Goal: Information Seeking & Learning: Check status

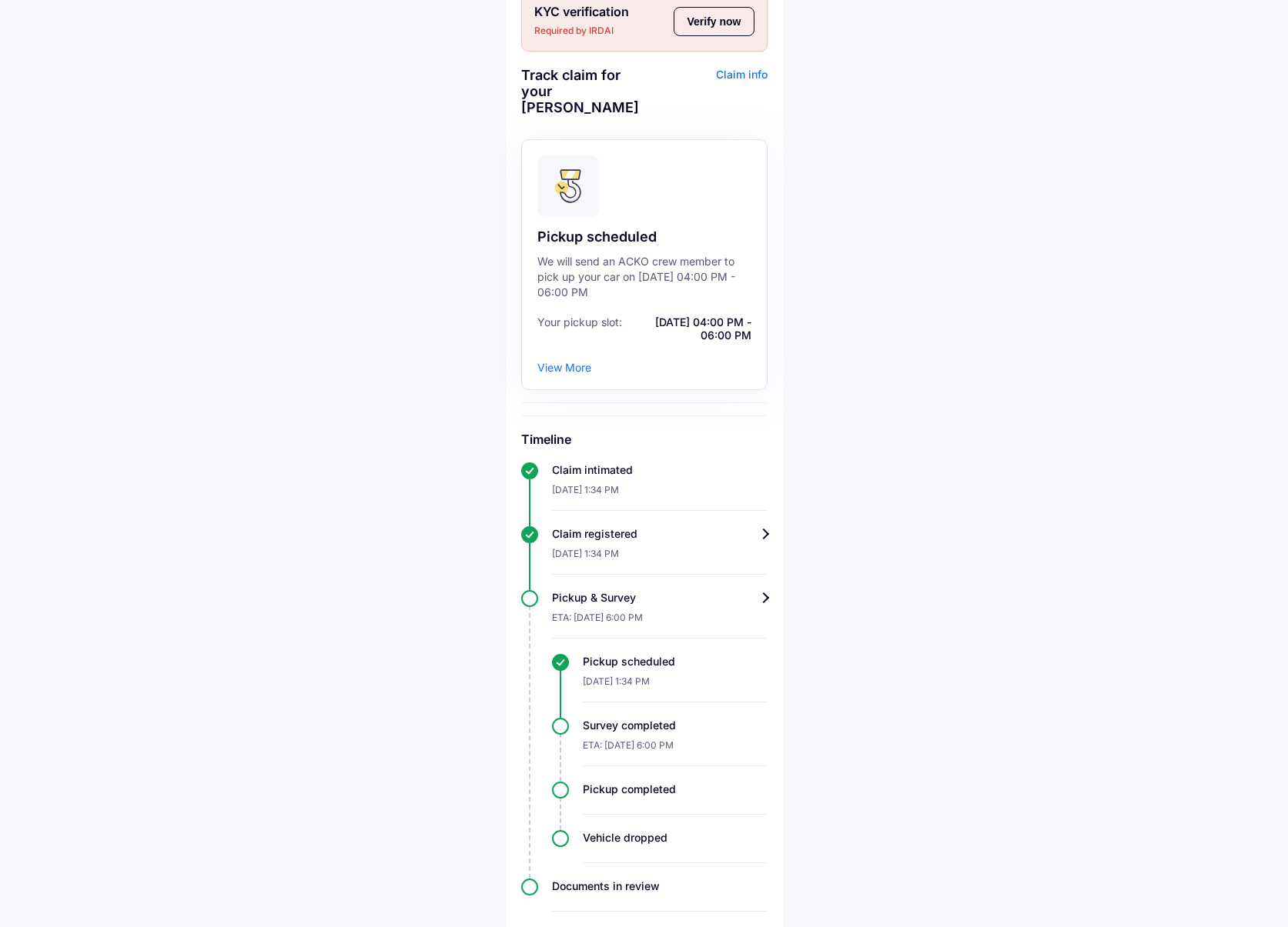
scroll to position [86, 0]
click at [685, 316] on span "[DATE] 04:00 PM - 06:00 PM" at bounding box center [689, 329] width 126 height 26
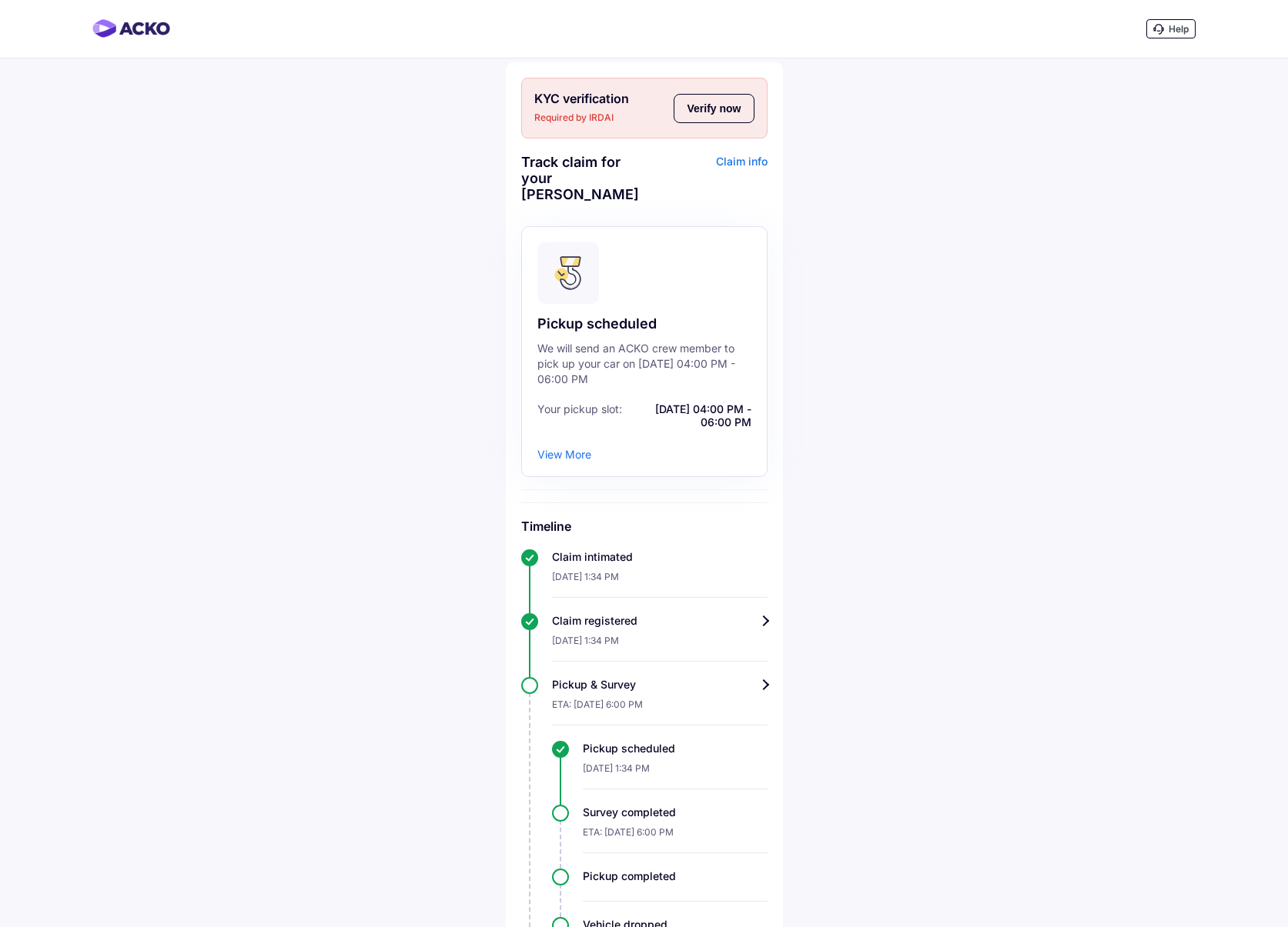
scroll to position [0, 0]
click at [724, 112] on button "Verify now" at bounding box center [713, 108] width 80 height 30
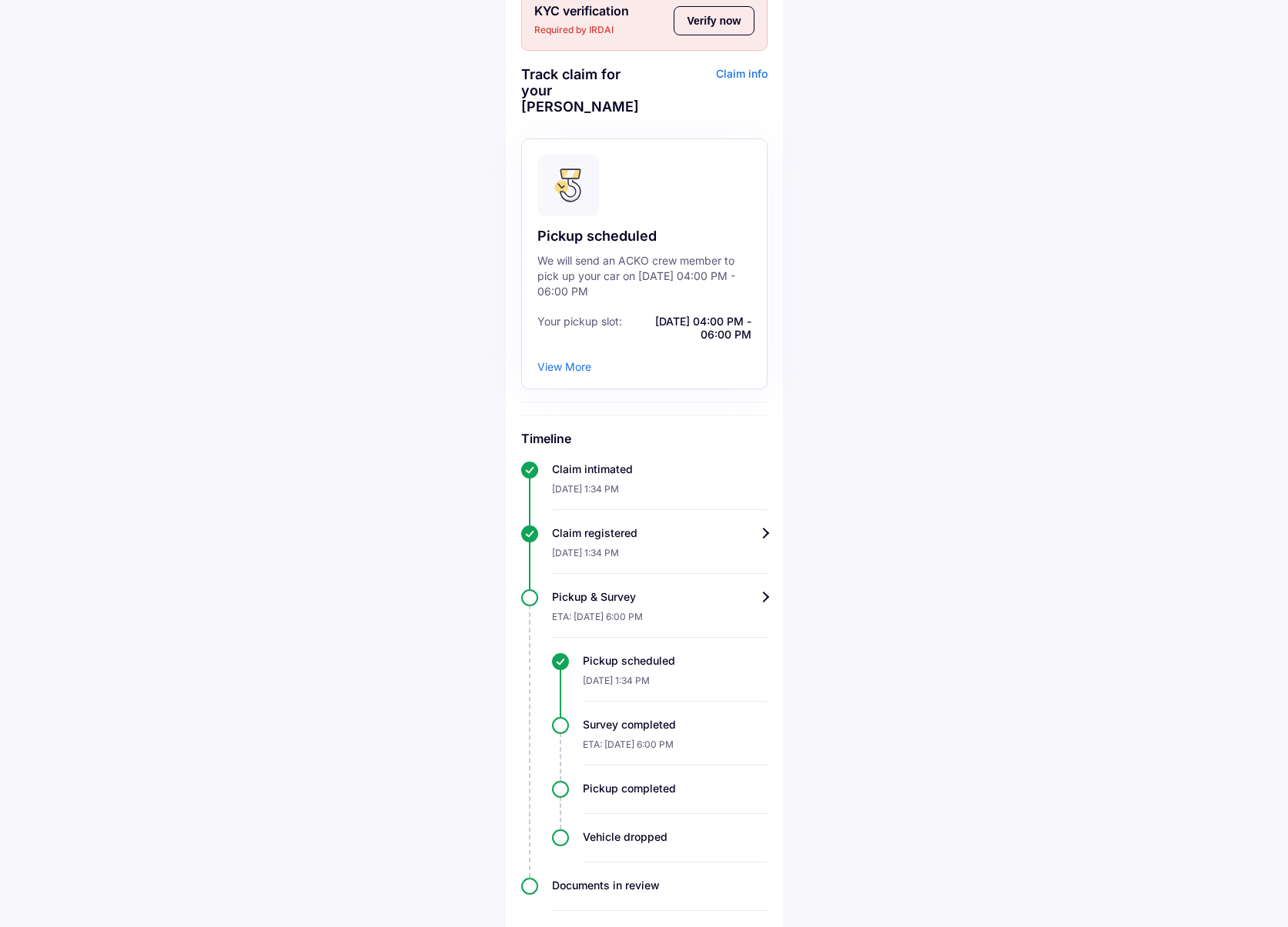
scroll to position [86, 0]
click at [760, 591] on div "Pickup & Survey" at bounding box center [660, 598] width 216 height 15
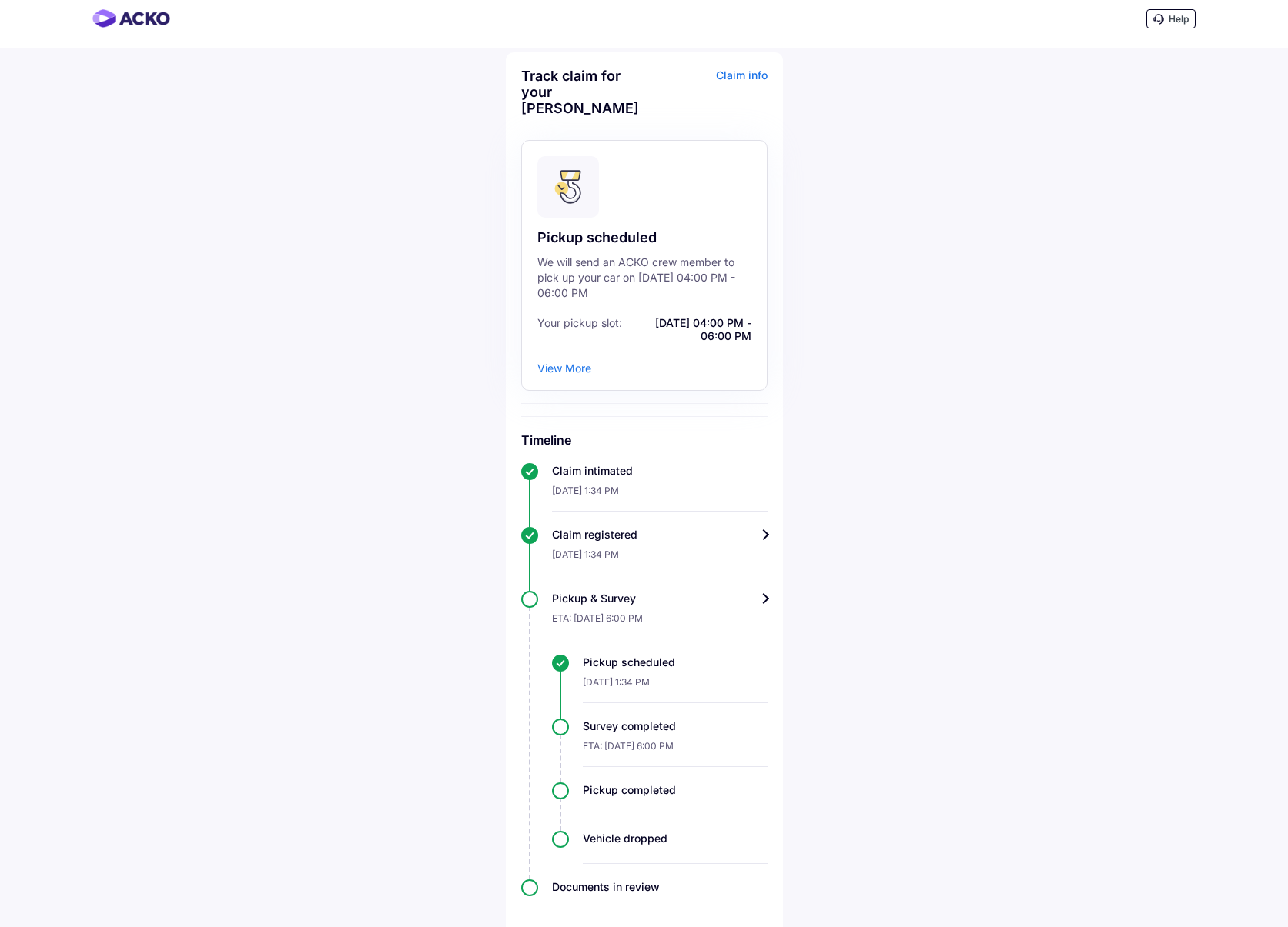
click at [661, 734] on div "ETA: [DATE] 6:00 PM" at bounding box center [675, 751] width 185 height 34
click at [564, 719] on div "Survey completed ETA: 15-Sep-2025, 6:00 PM" at bounding box center [660, 743] width 216 height 49
click at [571, 361] on div "View More" at bounding box center [564, 368] width 54 height 13
click at [579, 361] on div "View More" at bounding box center [564, 368] width 54 height 13
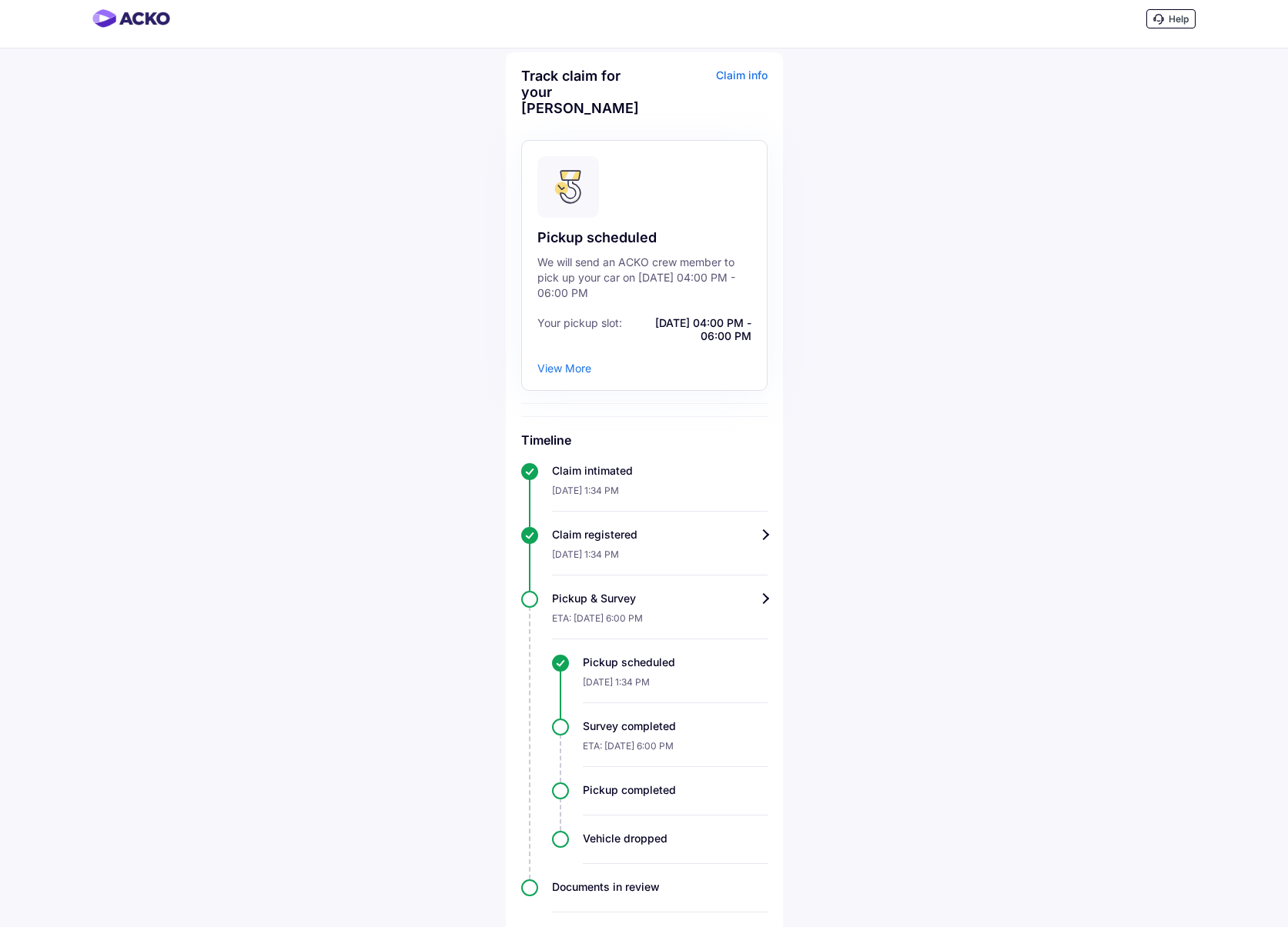
click at [768, 337] on div "Track claim for your Maruti Swift Claim info Pickup scheduled We will send an A…" at bounding box center [644, 498] width 277 height 891
click at [653, 255] on div "We will send an ACKO crew member to pick up your car on [DATE] 04:00 PM - 06:00…" at bounding box center [644, 278] width 214 height 46
click at [615, 782] on div "Pickup completed" at bounding box center [675, 790] width 185 height 15
click at [616, 734] on div "ETA: [DATE] 6:00 PM" at bounding box center [675, 751] width 185 height 34
click at [673, 591] on div "Pickup & Survey" at bounding box center [660, 598] width 216 height 15
